Goal: Task Accomplishment & Management: Manage account settings

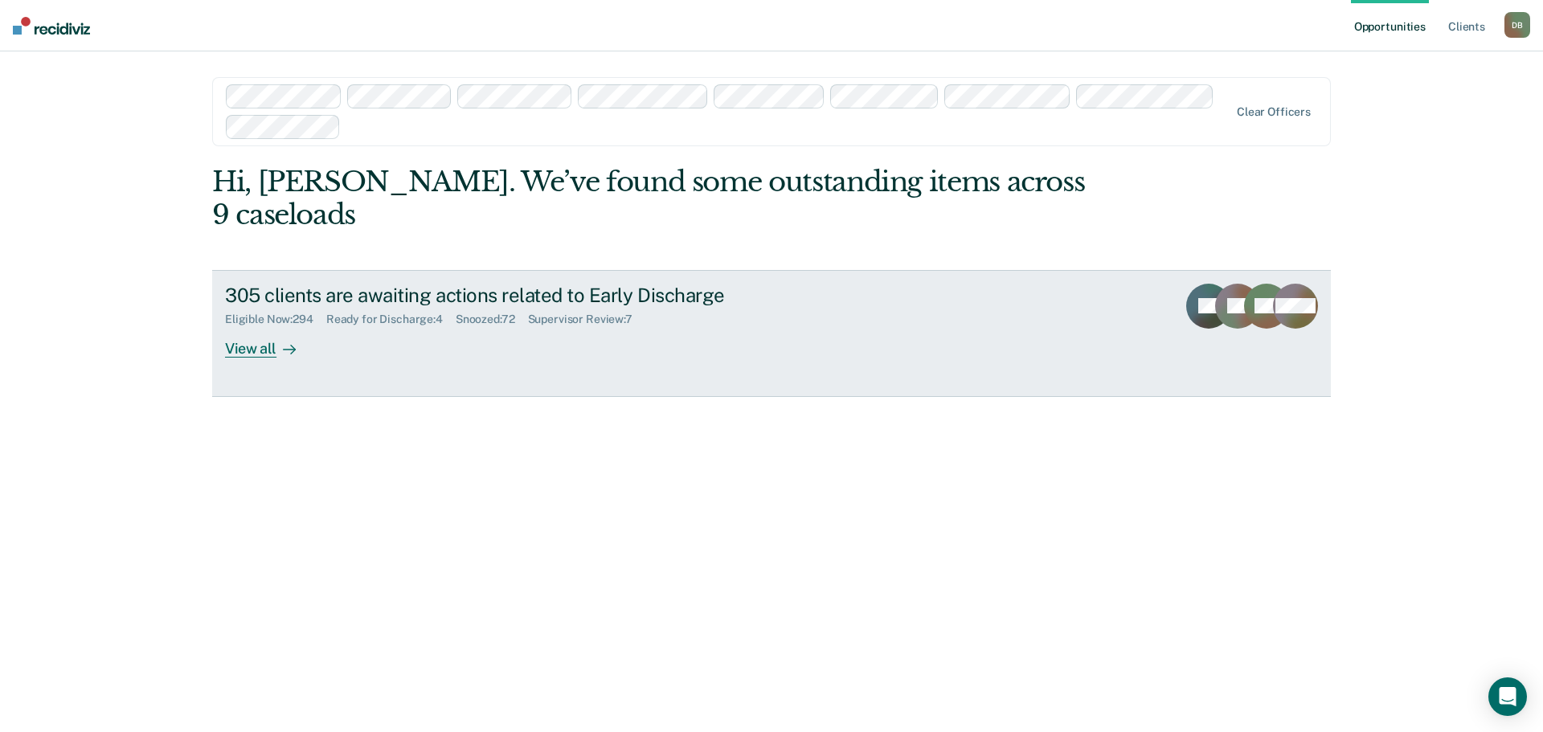
click at [567, 313] on div "Supervisor Review : 7" at bounding box center [586, 320] width 117 height 14
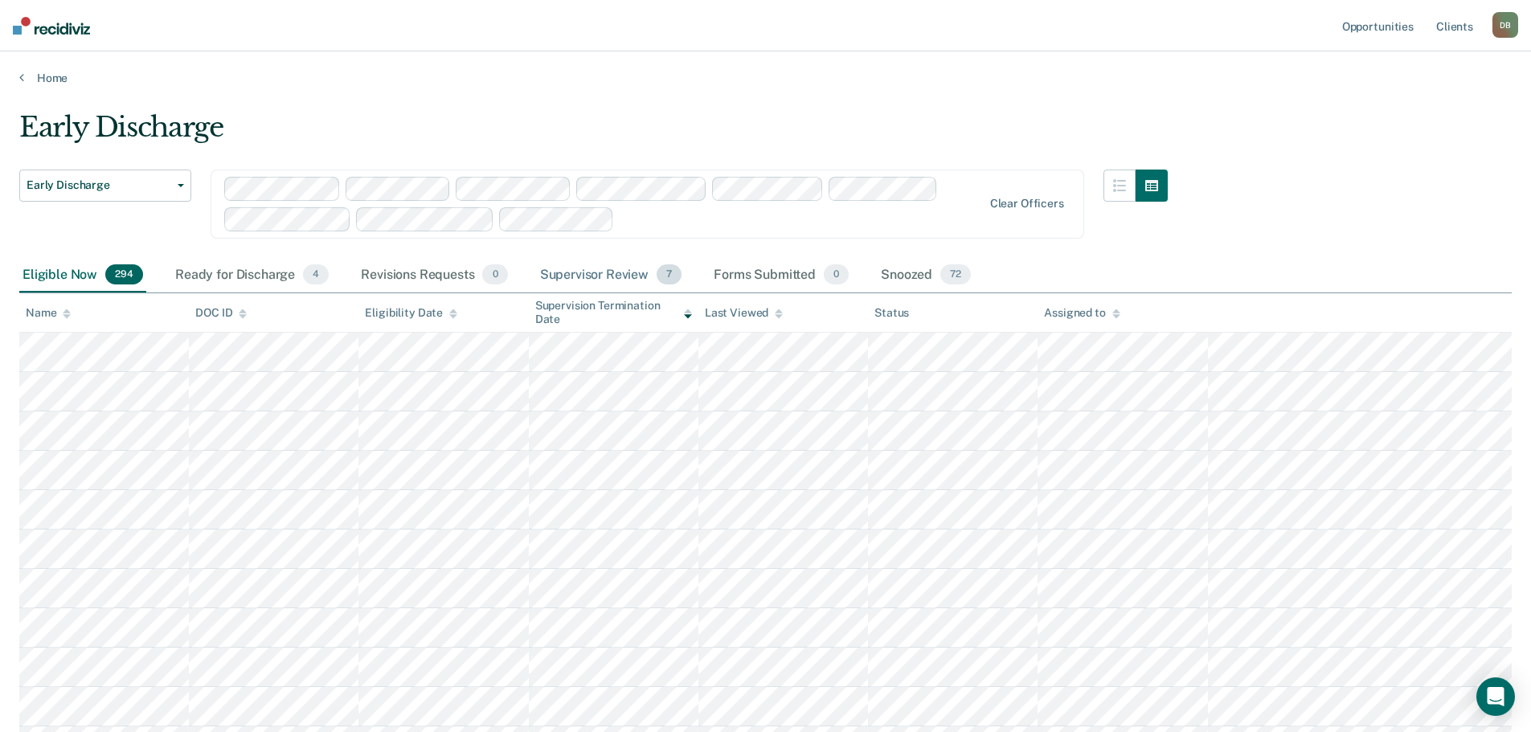
click at [622, 276] on div "Supervisor Review 7" at bounding box center [611, 275] width 149 height 35
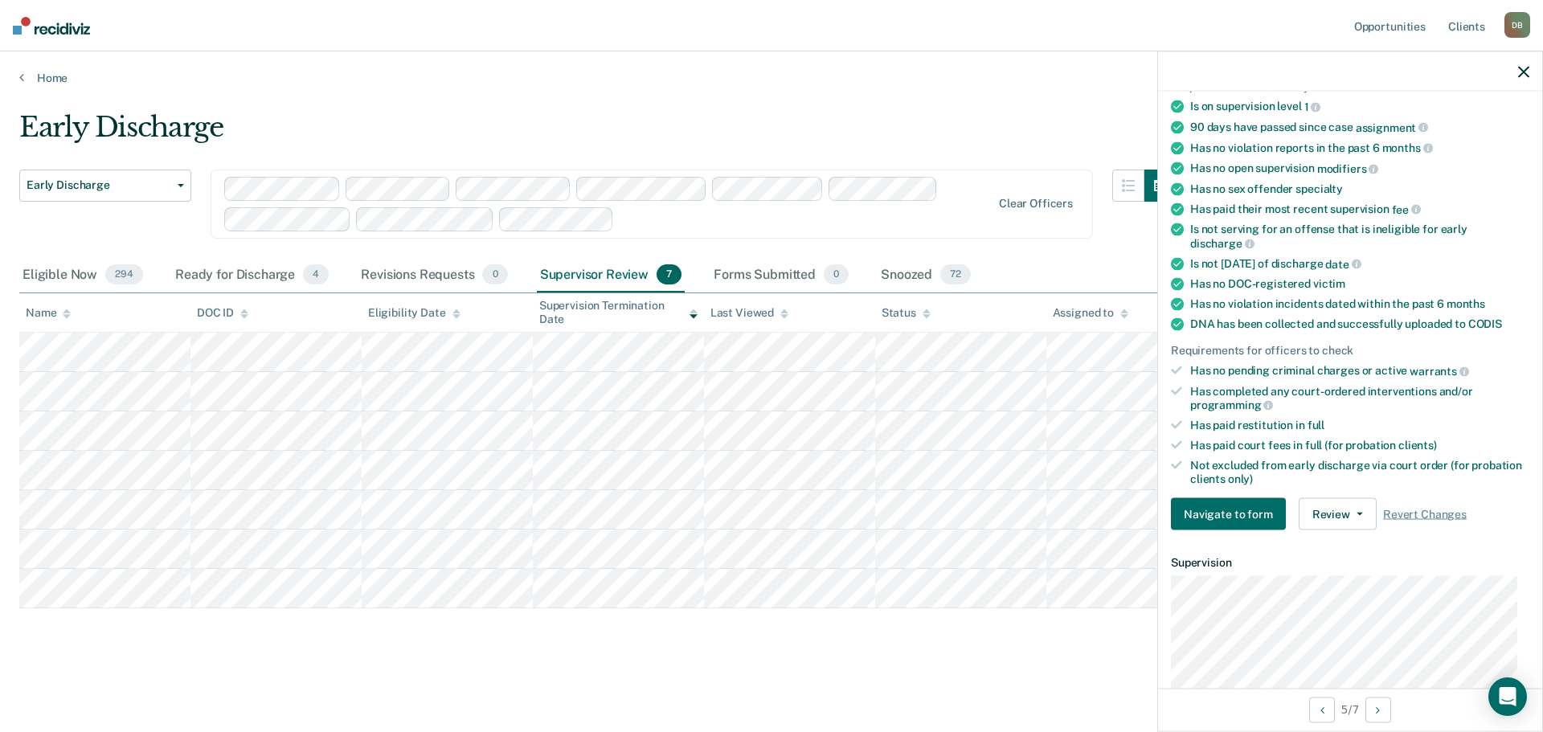
scroll to position [59, 0]
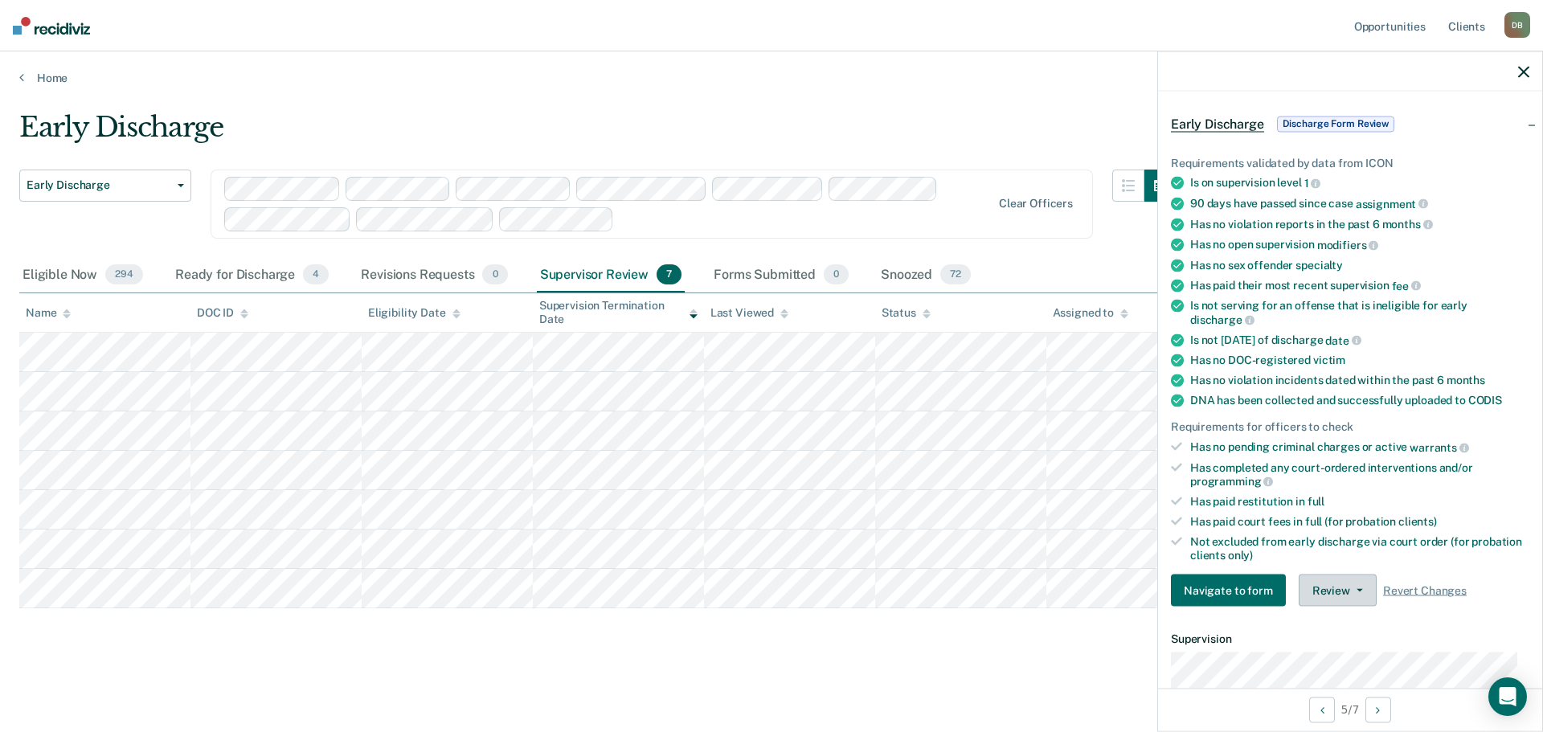
click at [1336, 588] on button "Review" at bounding box center [1338, 591] width 78 height 32
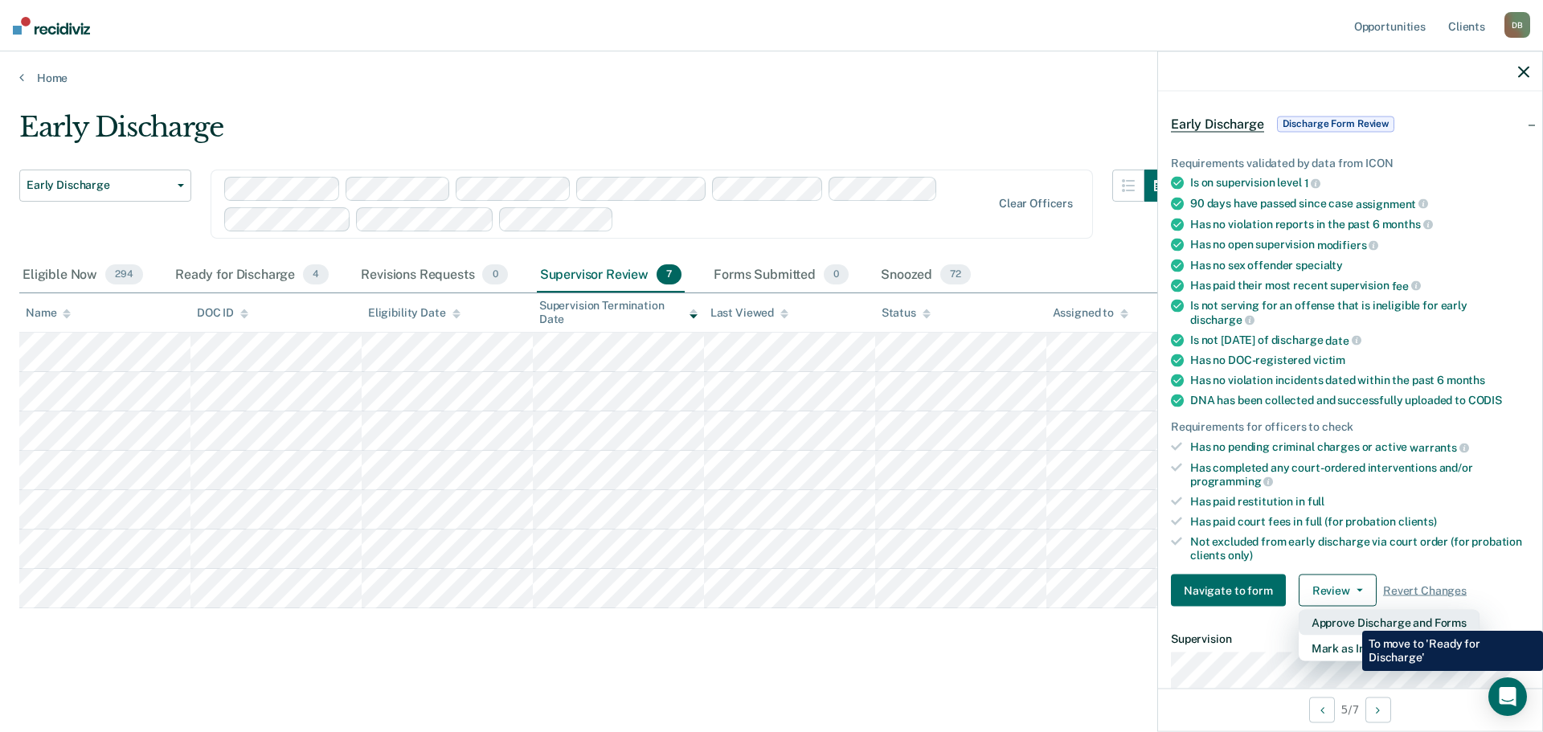
click at [1350, 619] on button "Approve Discharge and Forms" at bounding box center [1389, 623] width 181 height 26
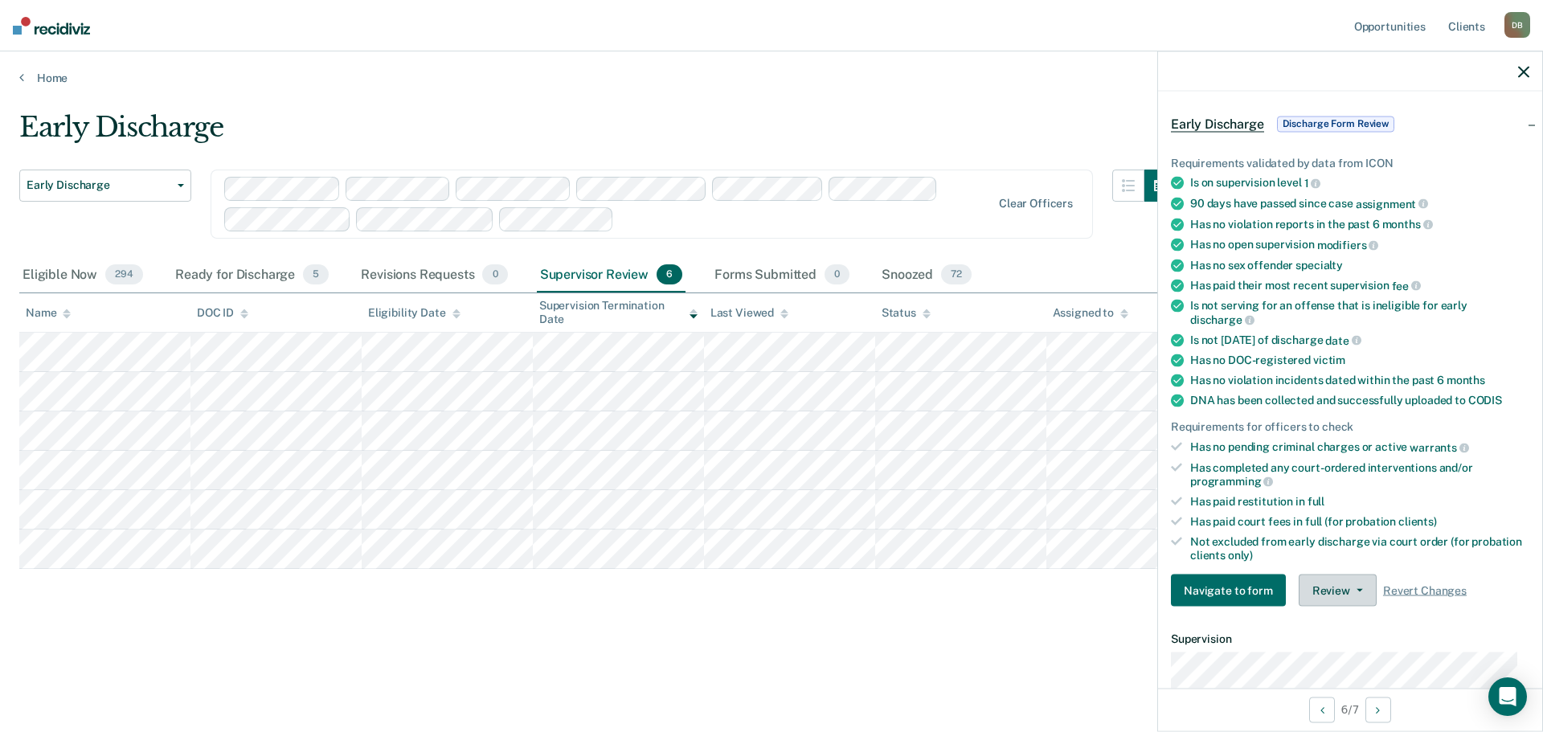
click at [1335, 589] on button "Review" at bounding box center [1338, 591] width 78 height 32
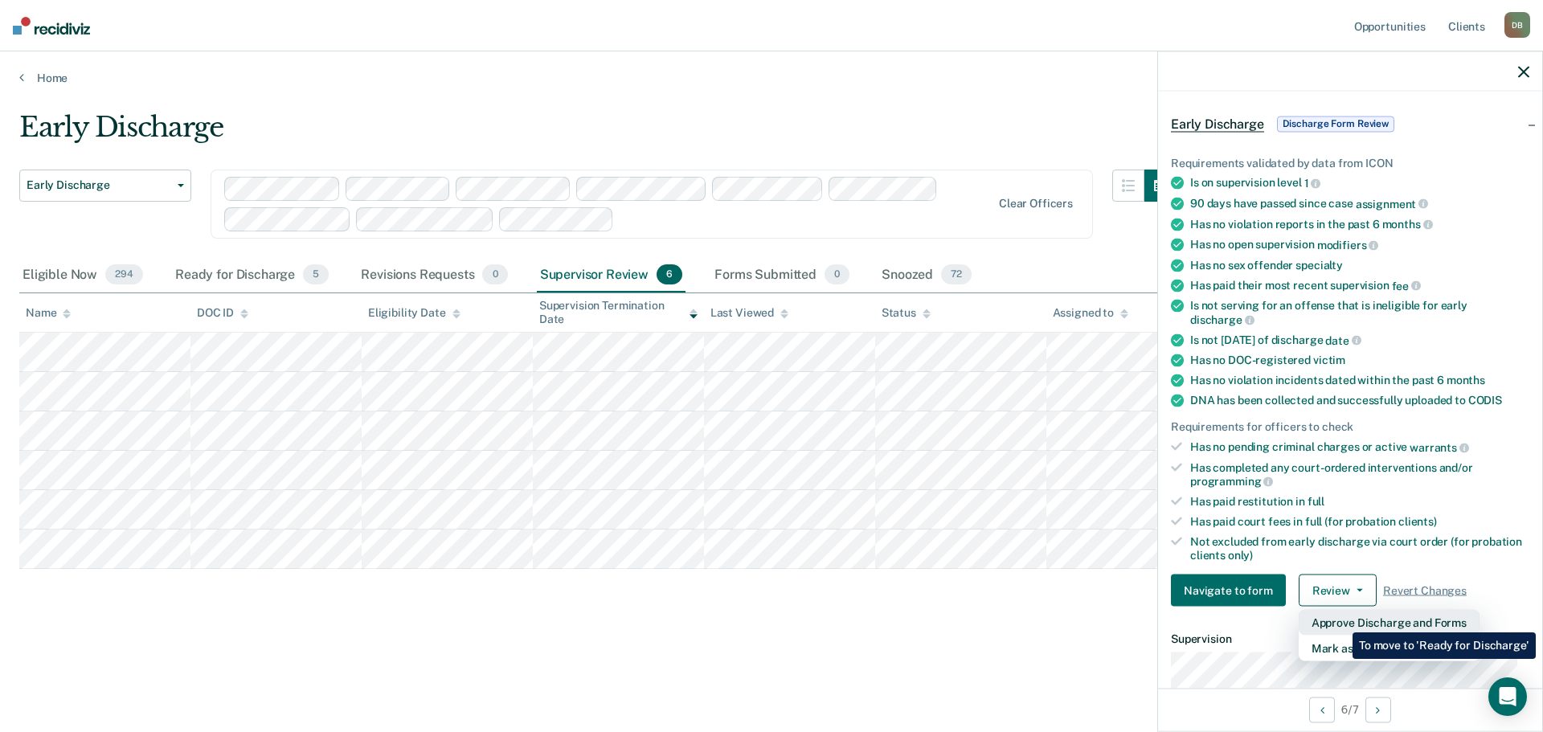
click at [1341, 620] on button "Approve Discharge and Forms" at bounding box center [1389, 623] width 181 height 26
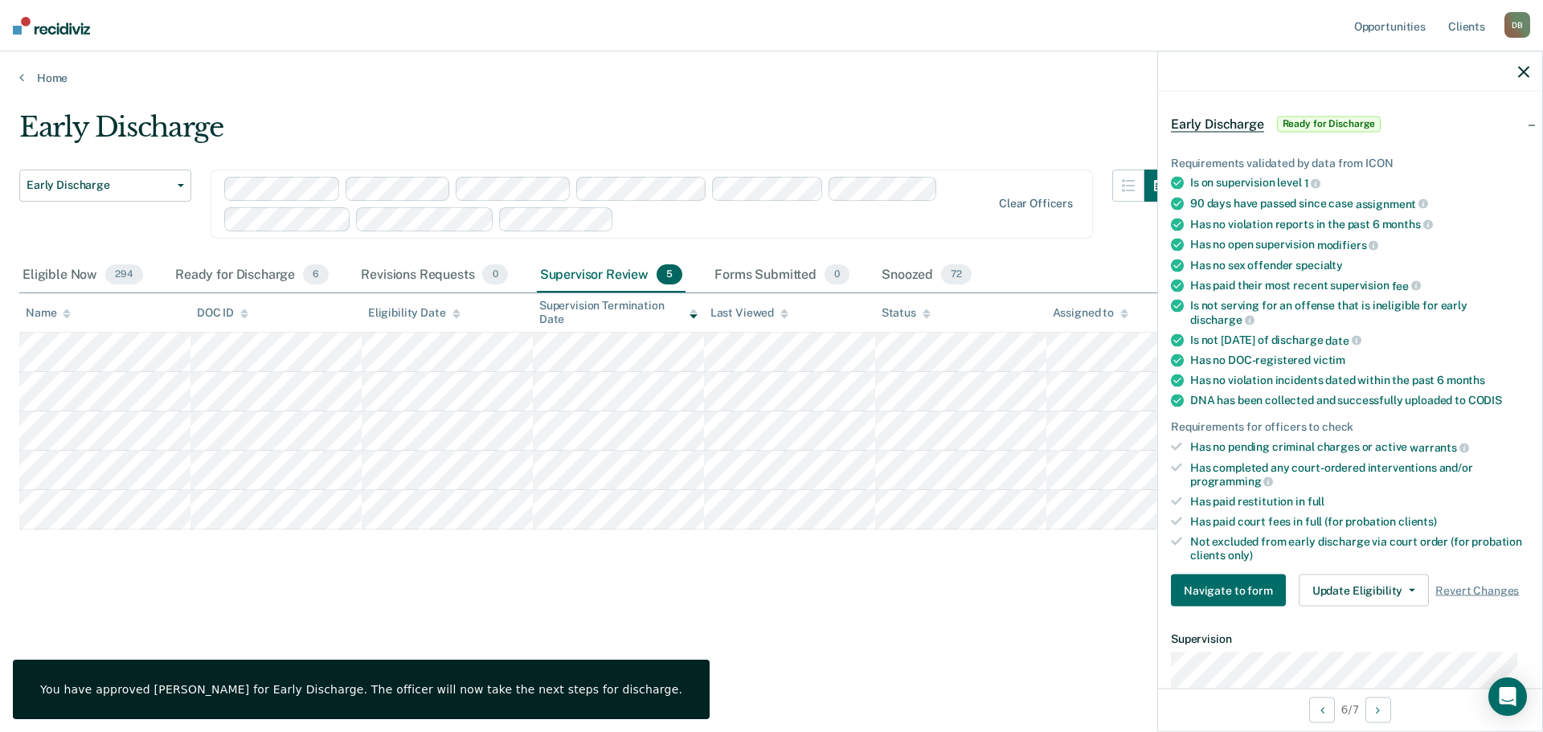
click at [1528, 76] on icon "button" at bounding box center [1523, 71] width 11 height 11
